Goal: Navigation & Orientation: Go to known website

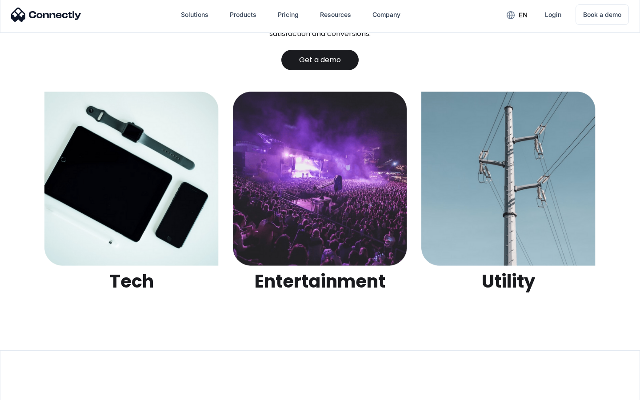
scroll to position [2803, 0]
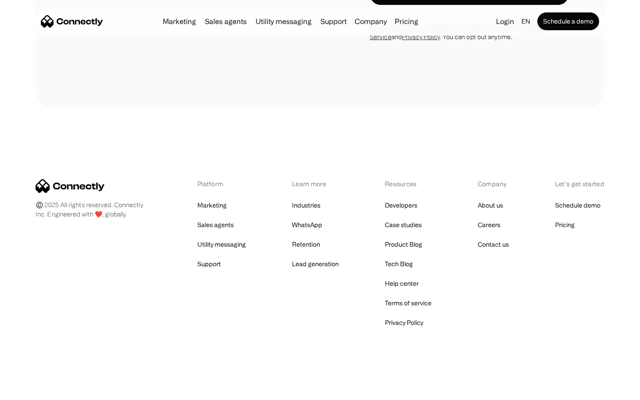
scroll to position [3486, 0]
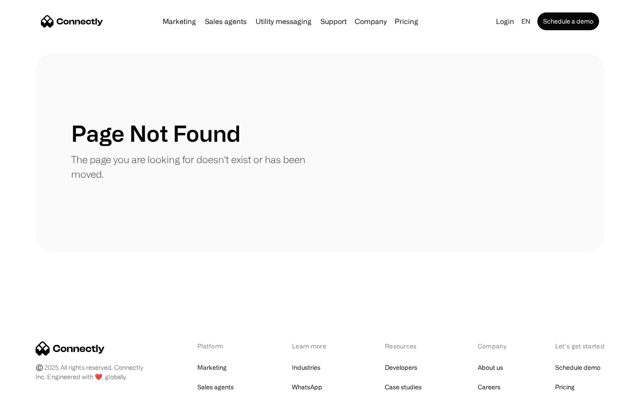
scroll to position [162, 0]
